Goal: Task Accomplishment & Management: Manage account settings

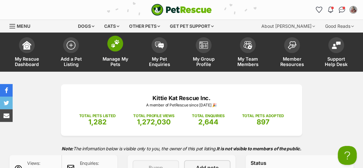
click at [118, 50] on span at bounding box center [115, 44] width 16 height 16
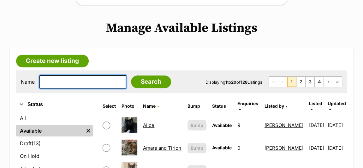
click at [58, 79] on input "text" at bounding box center [82, 81] width 87 height 13
type input "Atlas"
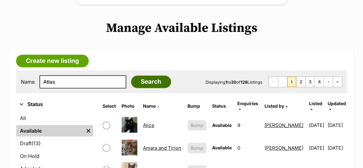
click at [132, 81] on input "Search" at bounding box center [151, 81] width 40 height 13
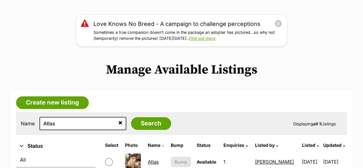
scroll to position [115, 0]
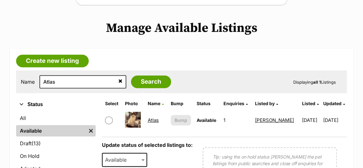
click at [148, 122] on link "Atlas" at bounding box center [153, 120] width 11 height 6
click at [149, 121] on link "Atlas" at bounding box center [153, 120] width 11 height 6
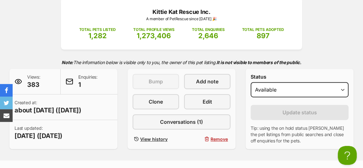
scroll to position [86, 0]
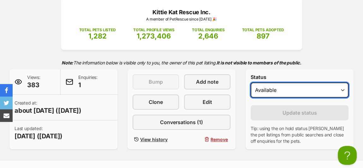
click at [276, 93] on select "Draft - not available as listing has enquires Available On hold Adopted" at bounding box center [300, 89] width 98 height 15
select select "rehomed"
click at [251, 82] on select "Draft - not available as listing has enquires Available On hold Adopted" at bounding box center [300, 89] width 98 height 15
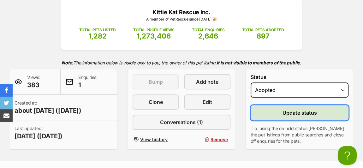
click at [279, 111] on button "Update status" at bounding box center [300, 112] width 98 height 15
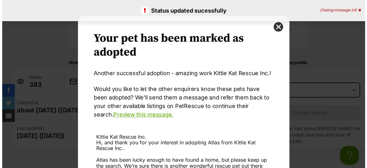
scroll to position [0, 0]
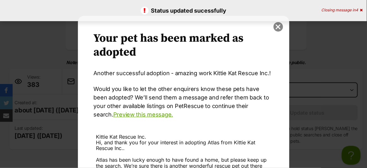
click at [276, 31] on button "close" at bounding box center [278, 26] width 9 height 9
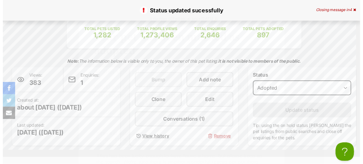
scroll to position [86, 0]
